Goal: Information Seeking & Learning: Learn about a topic

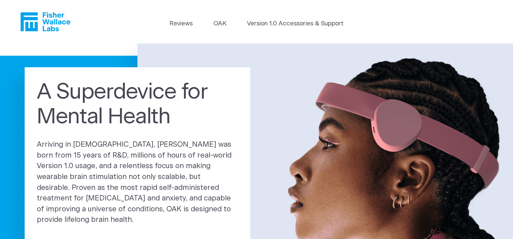
drag, startPoint x: 0, startPoint y: 0, endPoint x: 138, endPoint y: 22, distance: 139.3
click at [138, 22] on header "Reviews OAK Version 1.0 Accessories & Support" at bounding box center [256, 21] width 513 height 43
click at [184, 22] on link "Reviews" at bounding box center [180, 23] width 23 height 9
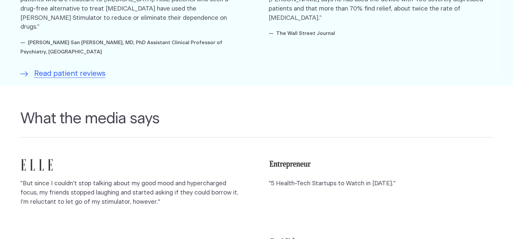
scroll to position [424, 0]
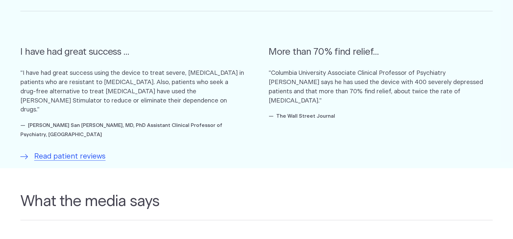
drag, startPoint x: 118, startPoint y: 0, endPoint x: 228, endPoint y: 20, distance: 111.4
click at [232, 34] on blockquote "I have had great success ... “I have had great success using the device to trea…" at bounding box center [132, 84] width 224 height 109
